Goal: Information Seeking & Learning: Learn about a topic

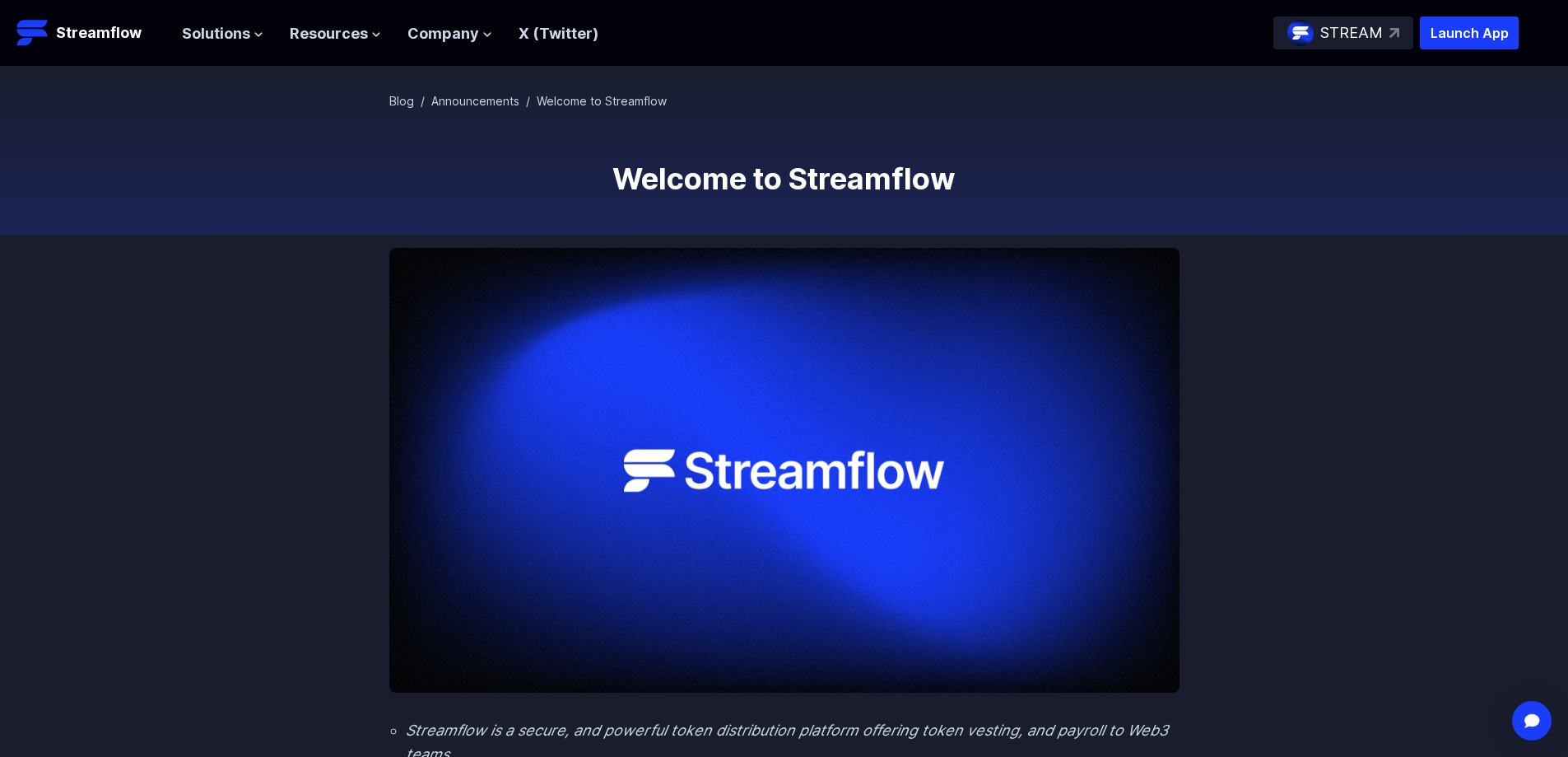
scroll to position [82, 0]
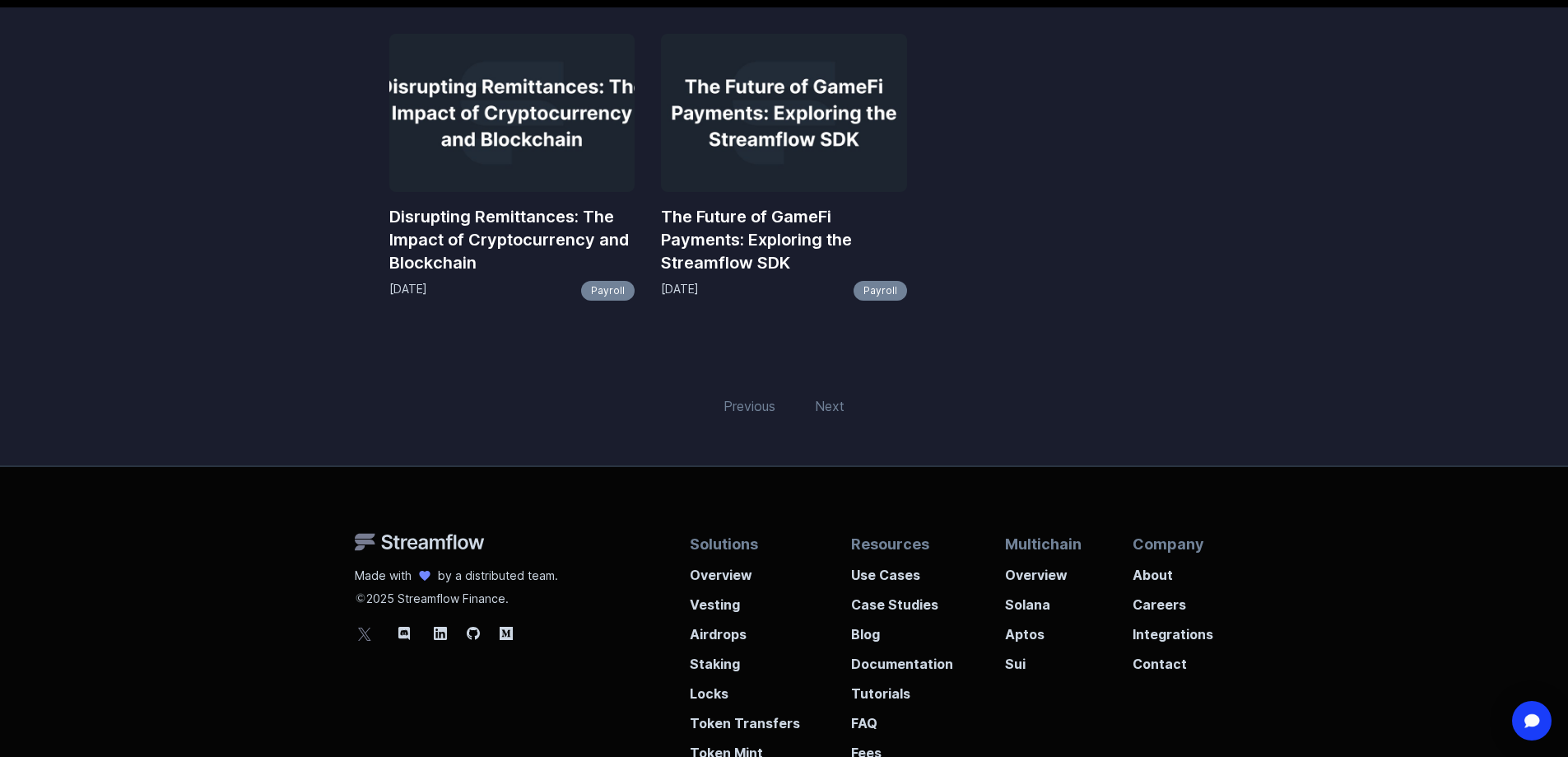
scroll to position [330, 0]
